Goal: Use online tool/utility: Utilize a website feature to perform a specific function

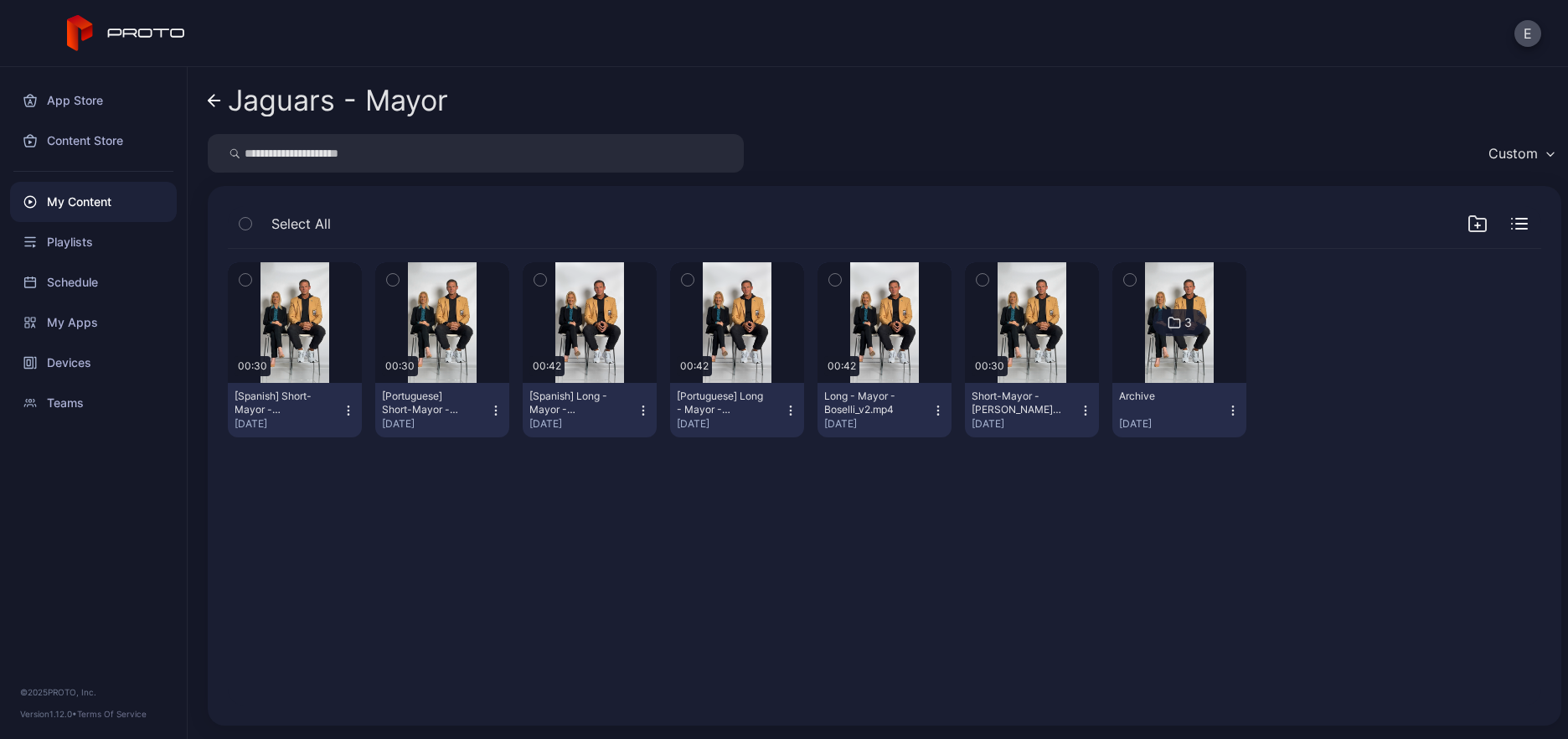
click at [932, 413] on icon "button" at bounding box center [939, 411] width 14 height 14
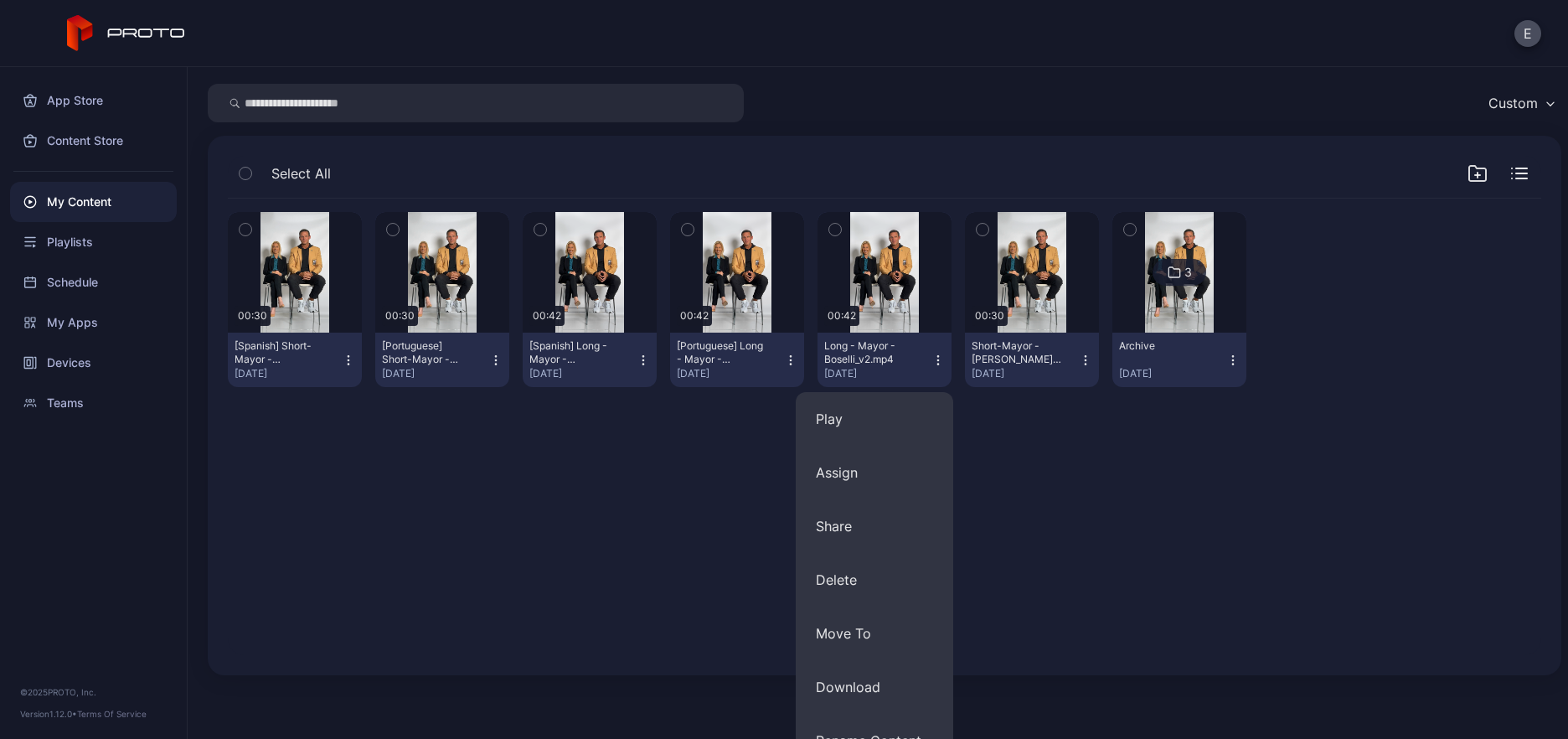
scroll to position [186, 0]
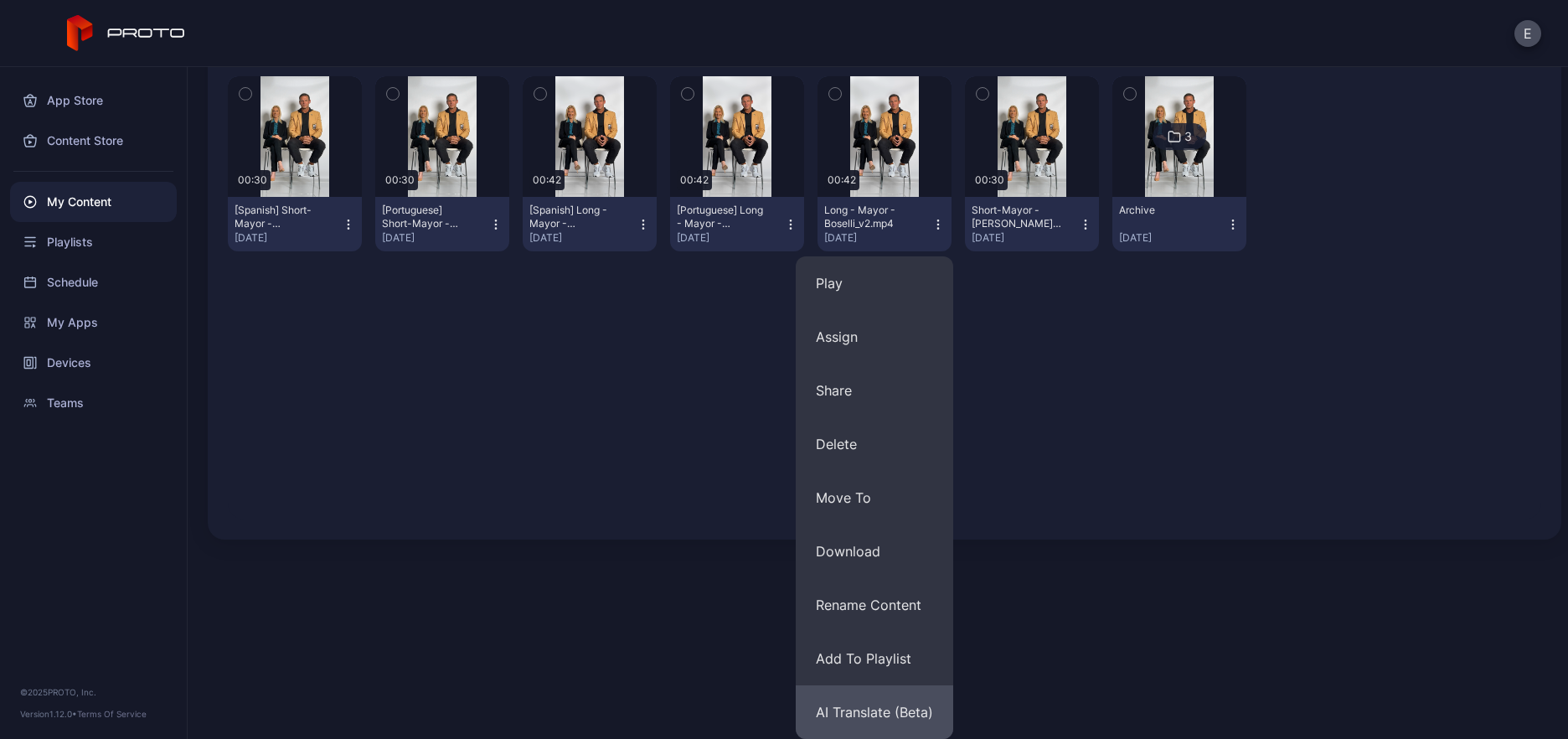
click at [878, 699] on button "AI Translate (Beta)" at bounding box center [875, 712] width 158 height 53
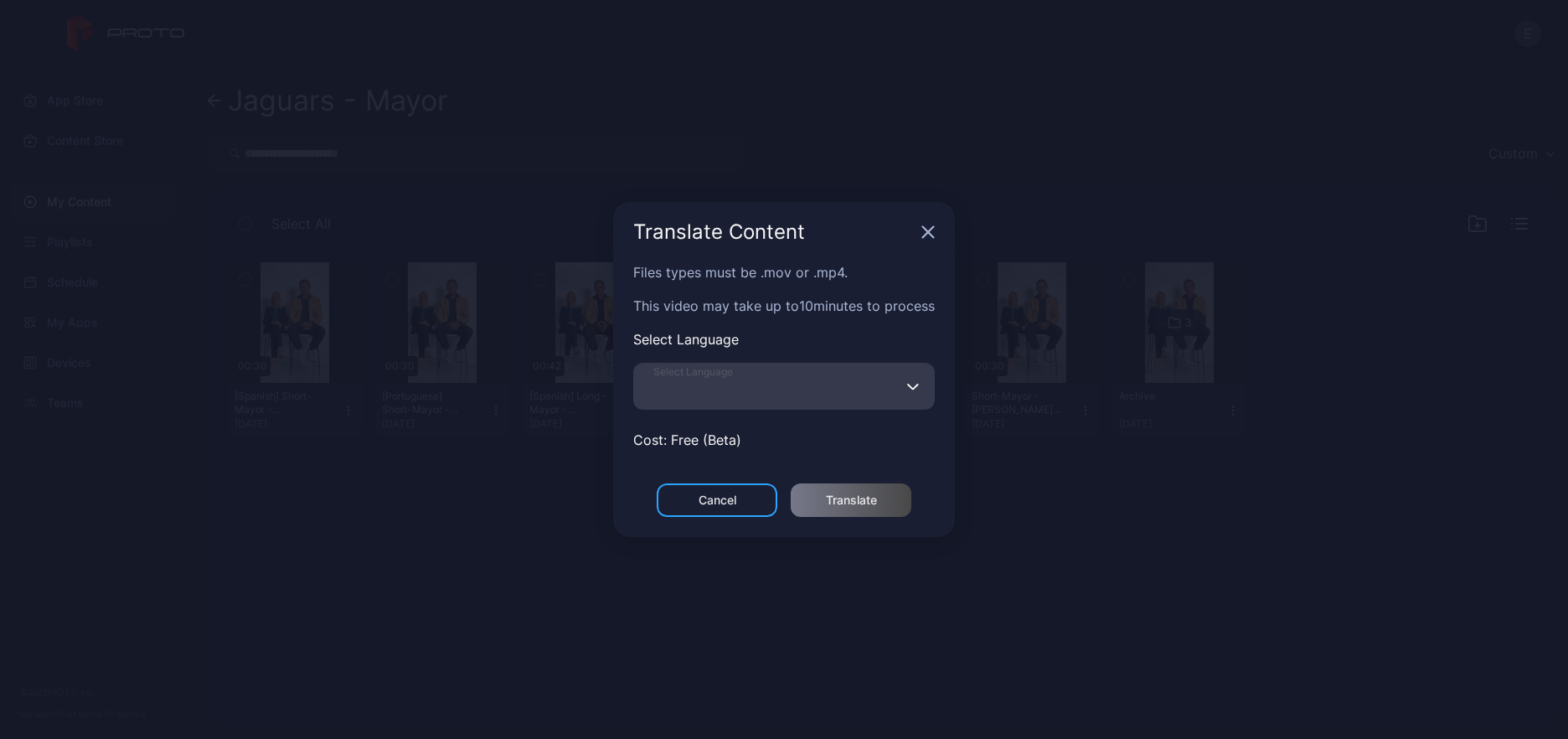
click at [829, 390] on input "Select Language" at bounding box center [784, 386] width 301 height 47
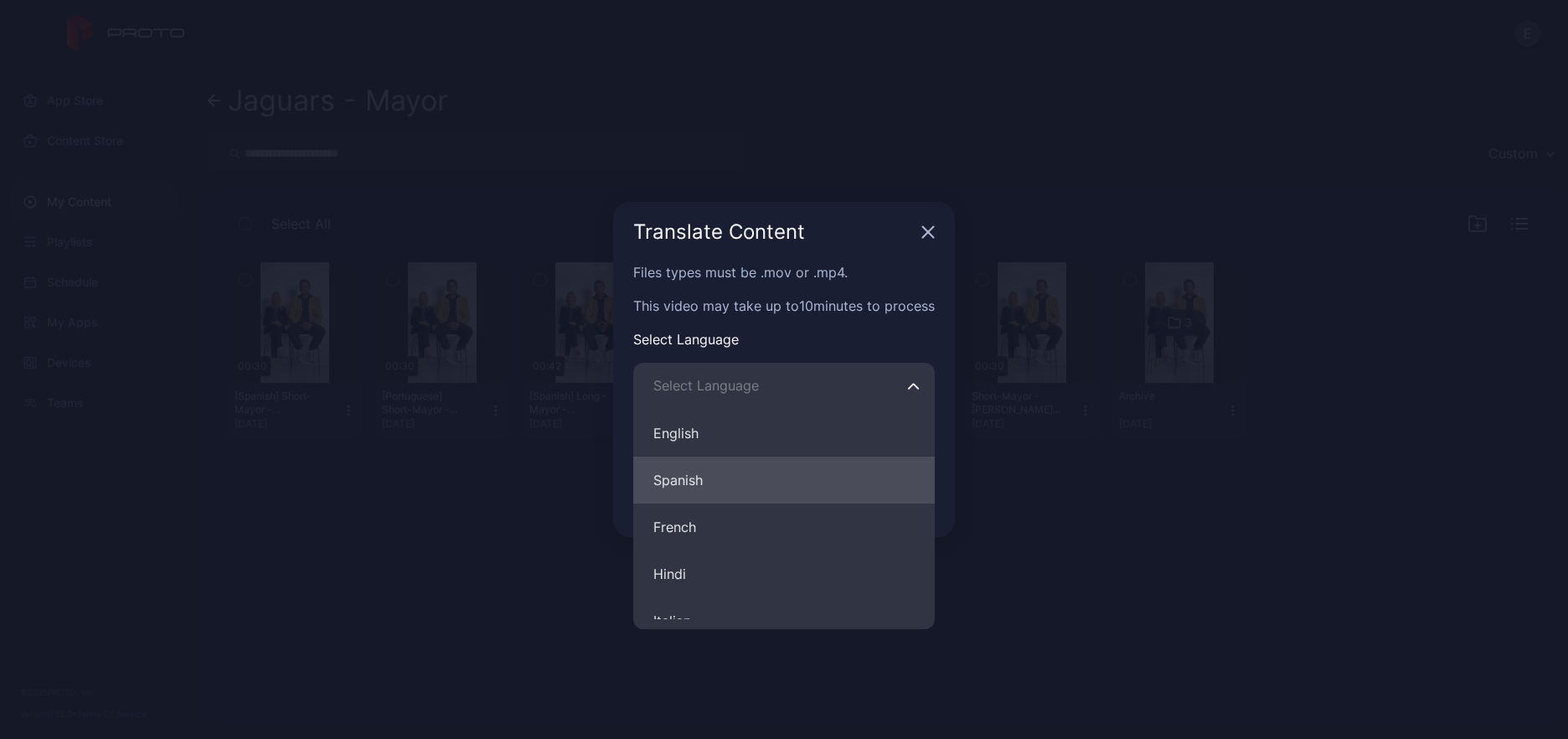
click at [743, 484] on button "Spanish" at bounding box center [784, 481] width 301 height 47
type input "*******"
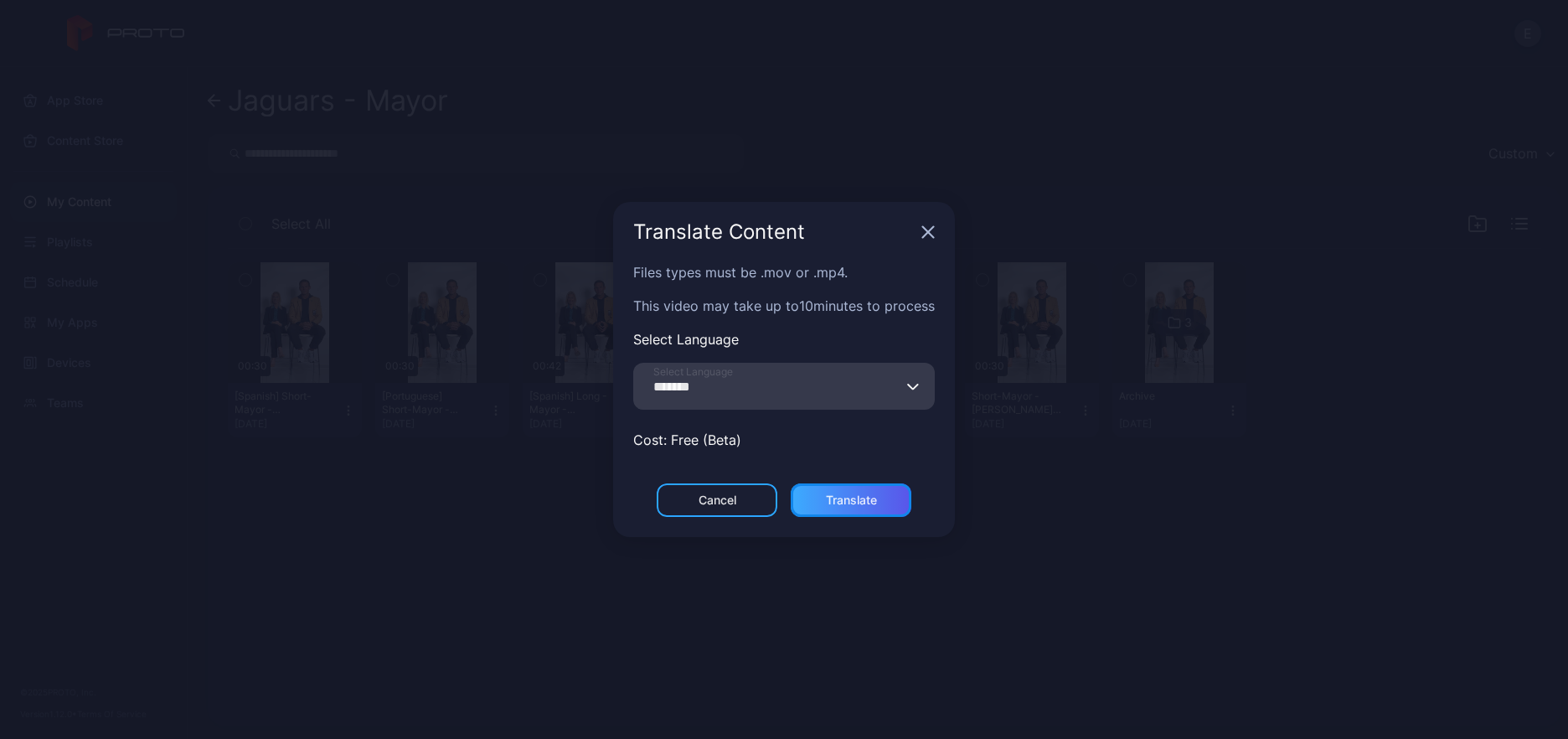
click at [888, 484] on div "Translate" at bounding box center [851, 501] width 120 height 34
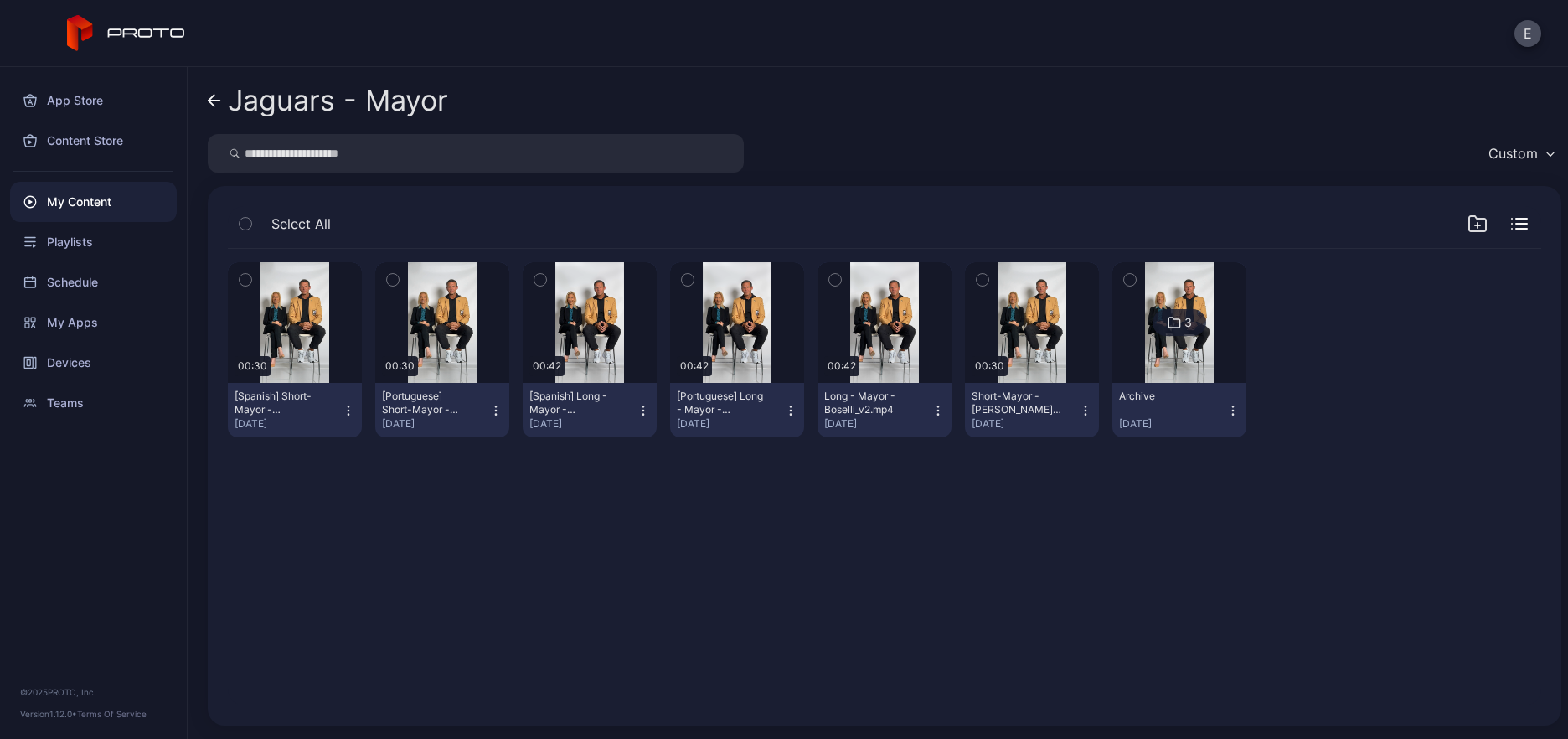
click at [77, 191] on div "My Content" at bounding box center [93, 202] width 166 height 40
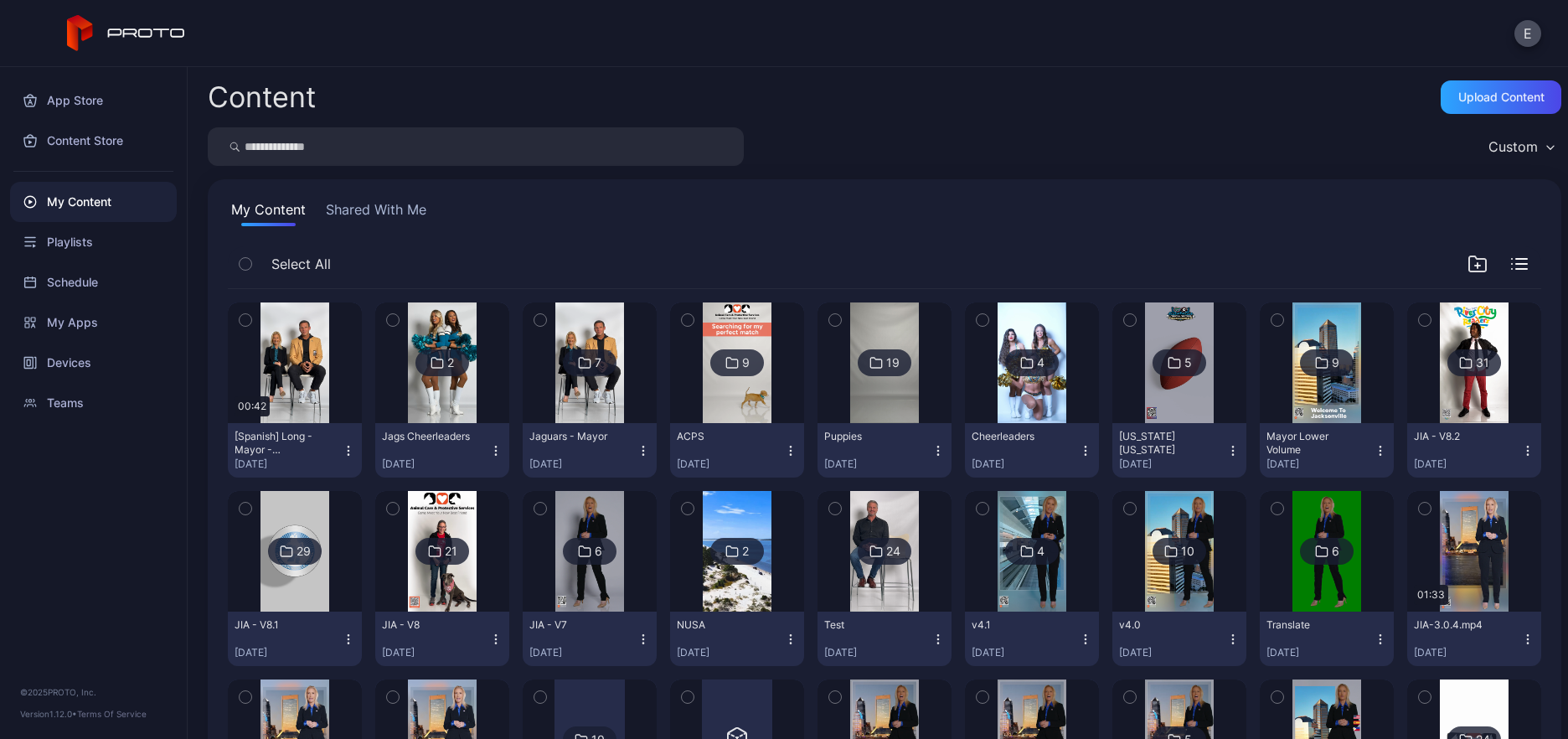
click at [342, 444] on icon "button" at bounding box center [349, 451] width 14 height 14
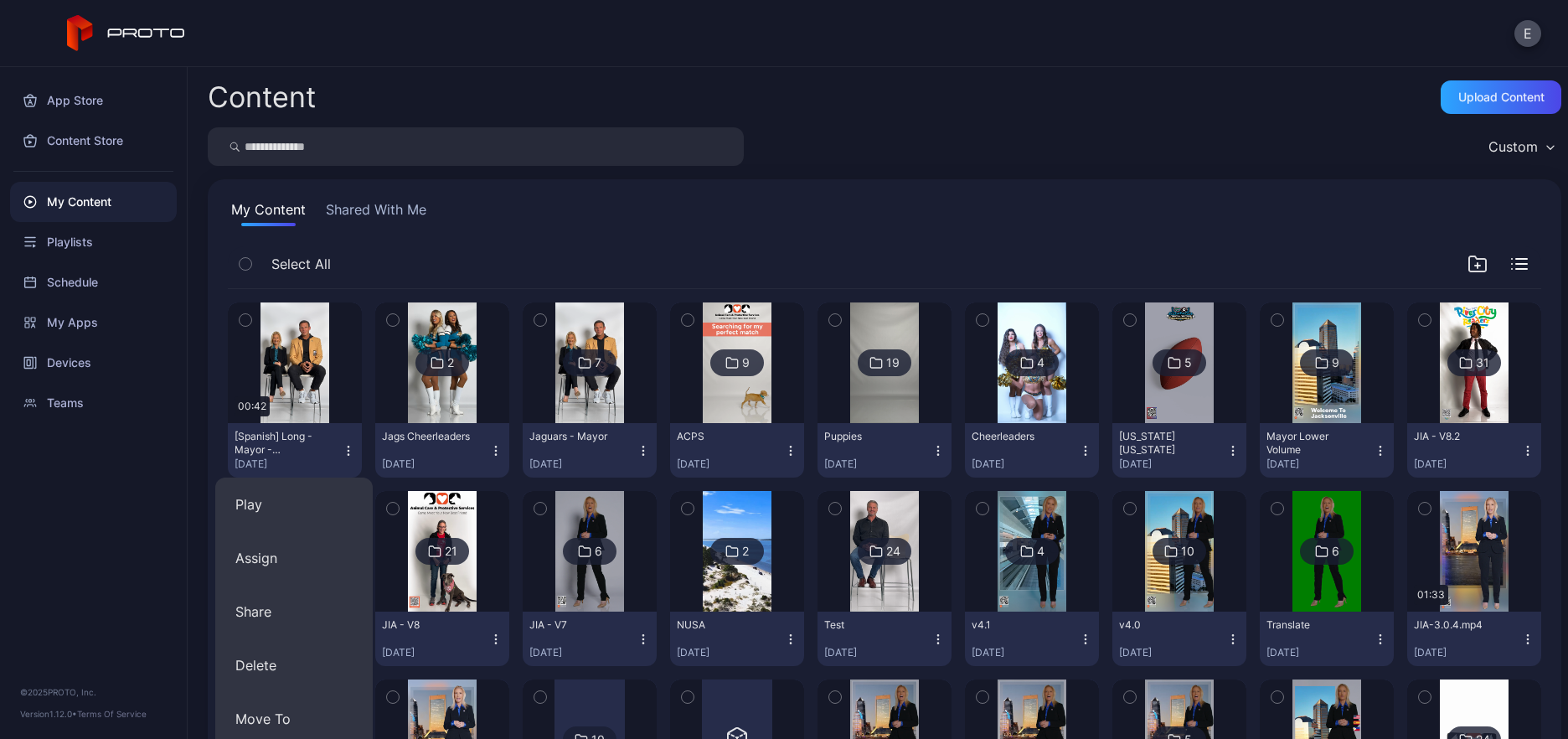
scroll to position [531, 0]
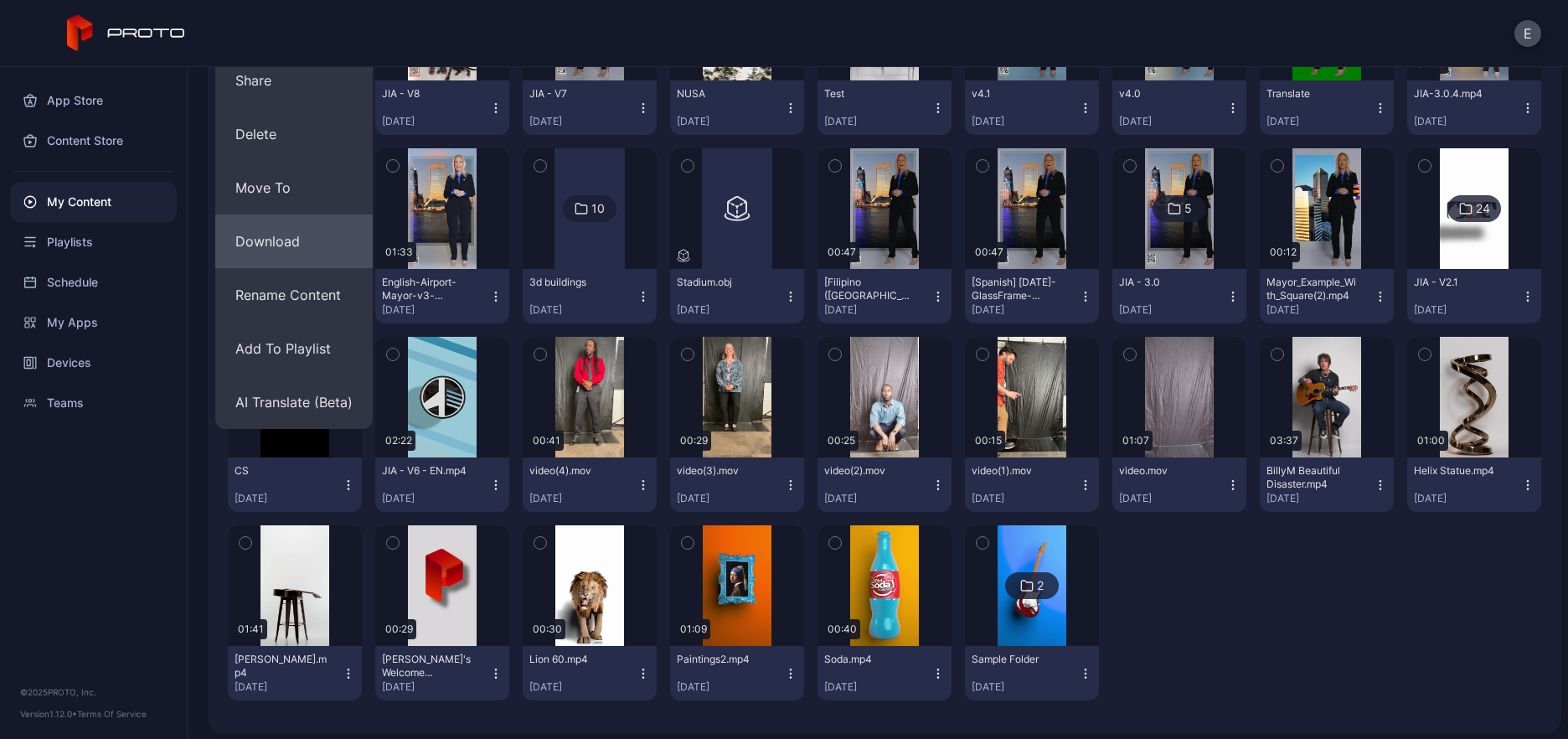
click at [294, 234] on button "Download" at bounding box center [294, 241] width 158 height 53
